Goal: Navigation & Orientation: Find specific page/section

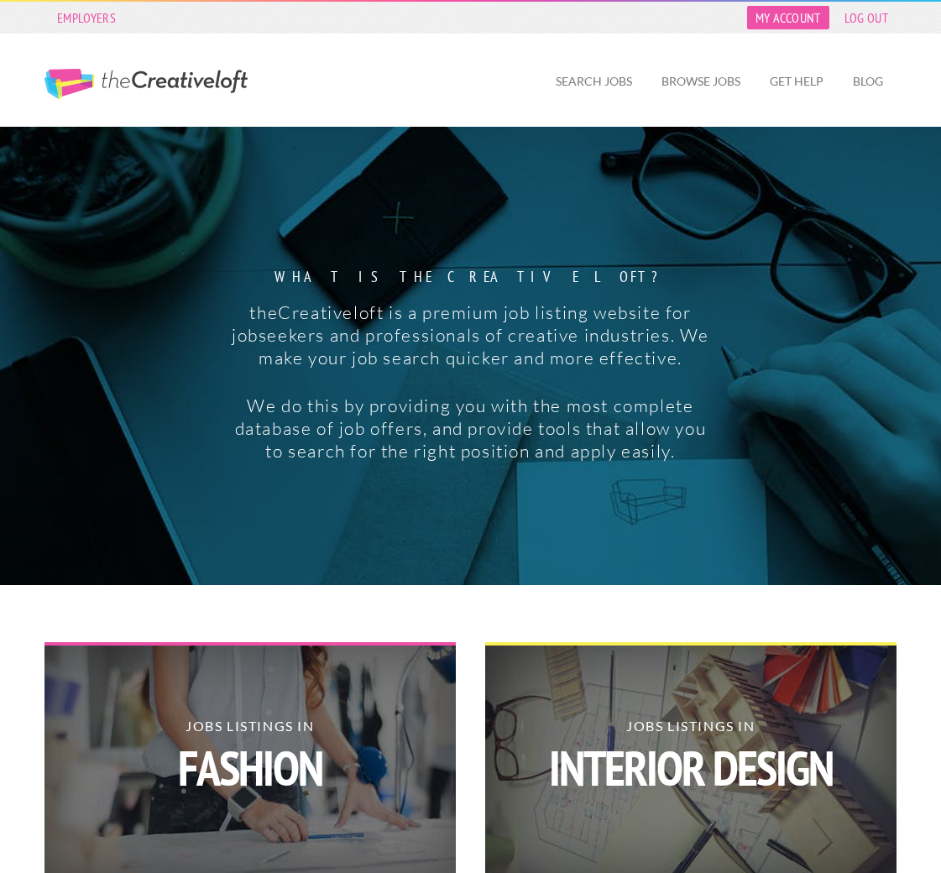
click at [801, 20] on link "My Account" at bounding box center [788, 17] width 82 height 23
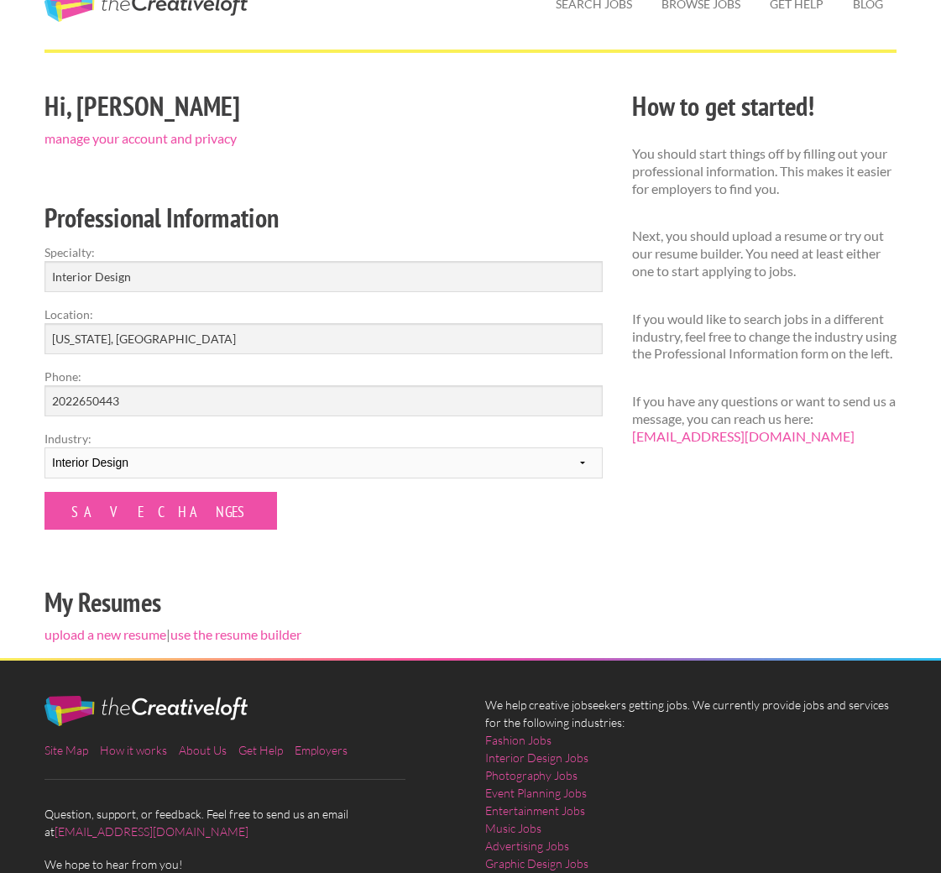
scroll to position [10, 0]
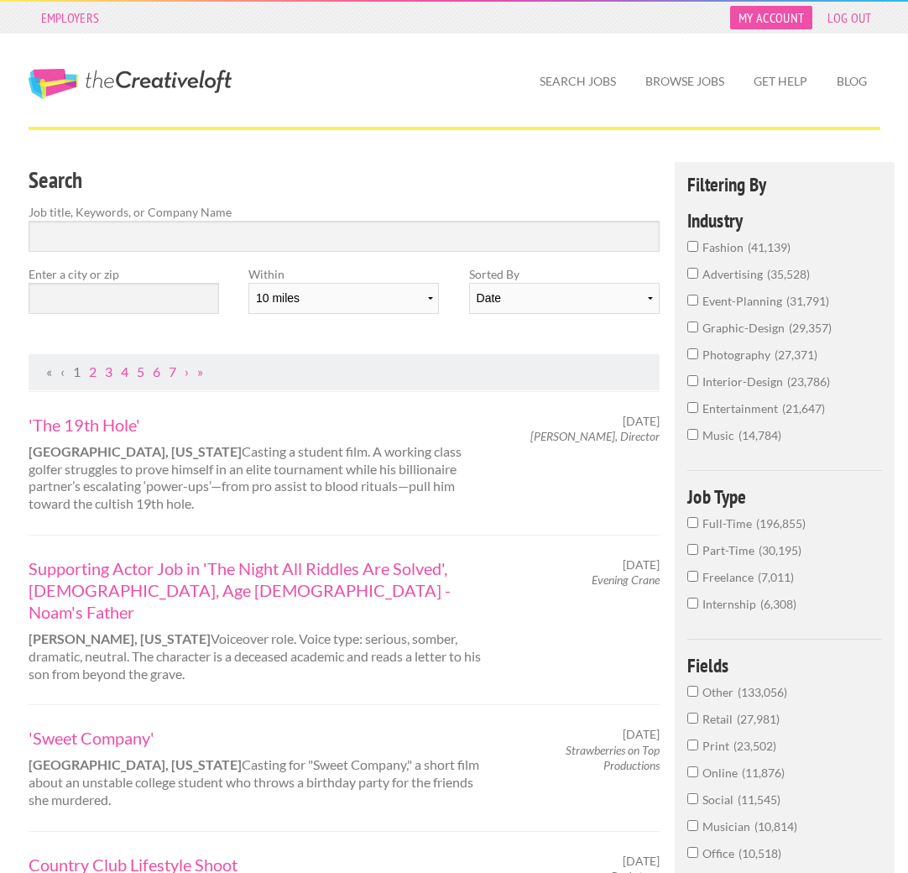
click at [773, 20] on link "My Account" at bounding box center [771, 17] width 82 height 23
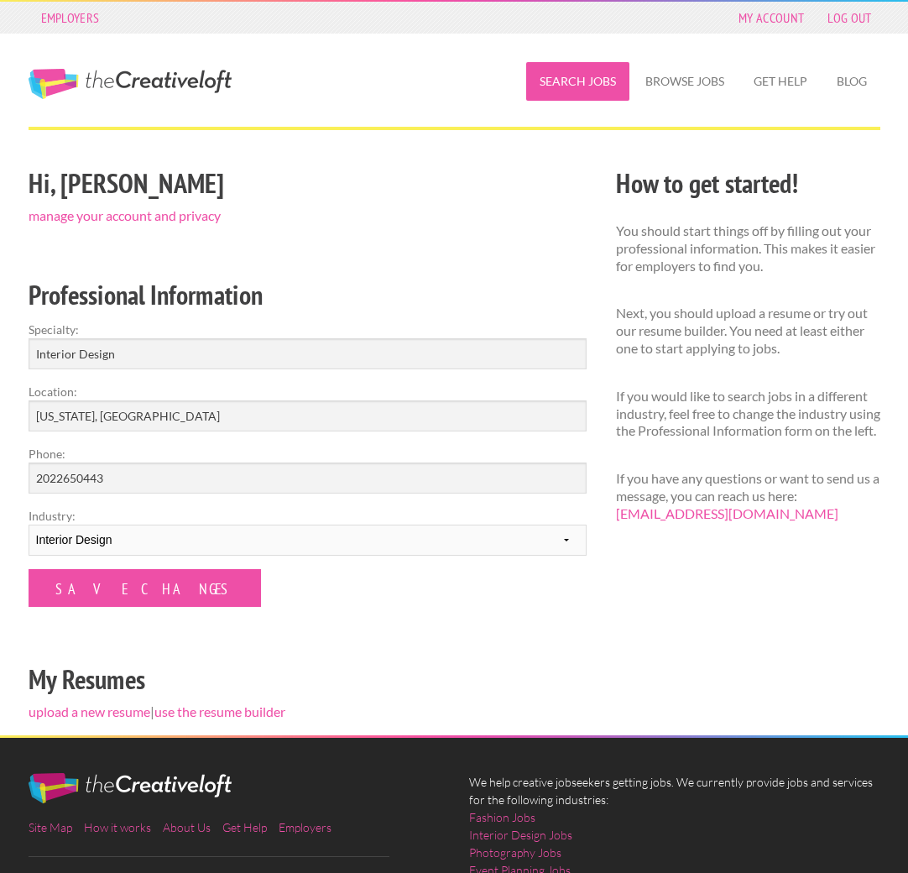
click at [581, 83] on link "Search Jobs" at bounding box center [577, 81] width 103 height 39
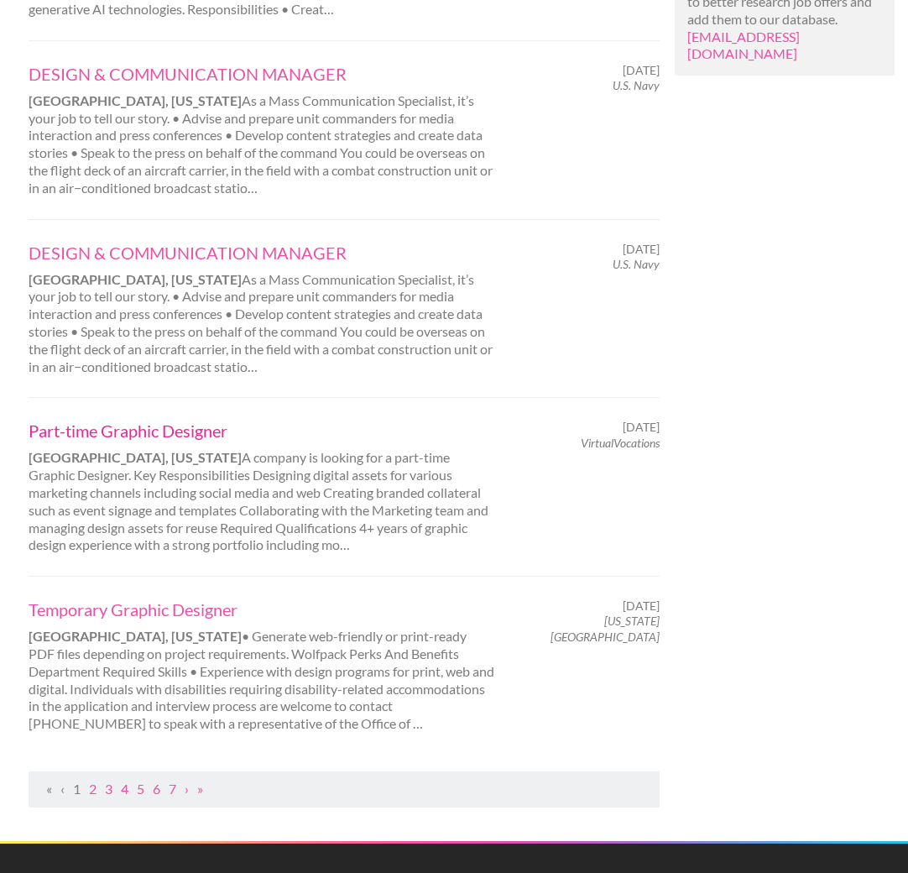
scroll to position [1427, 0]
